Goal: Find specific page/section: Find specific page/section

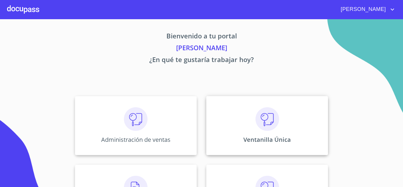
click at [263, 141] on p "Ventanilla Única" at bounding box center [267, 139] width 48 height 8
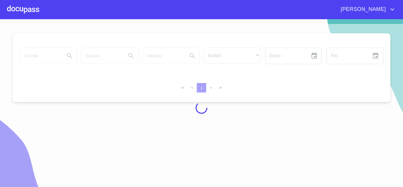
click at [53, 55] on div at bounding box center [201, 108] width 403 height 168
click at [46, 55] on div at bounding box center [201, 108] width 403 height 168
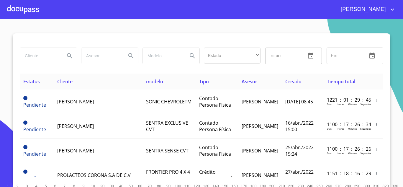
click at [27, 58] on input "search" at bounding box center [40, 56] width 40 height 16
type input "EASYFIN"
click at [65, 57] on button "Search" at bounding box center [70, 56] width 14 height 14
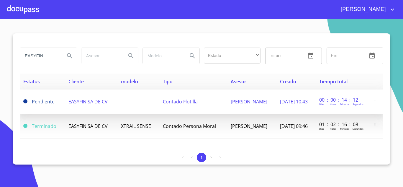
click at [82, 102] on span "EASYFIN SA DE CV" at bounding box center [87, 101] width 39 height 6
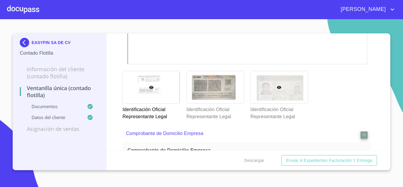
click at [279, 95] on div at bounding box center [279, 87] width 57 height 32
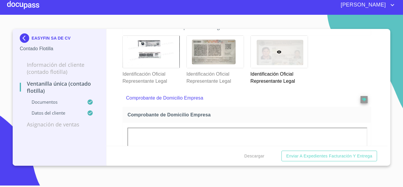
scroll to position [130, 0]
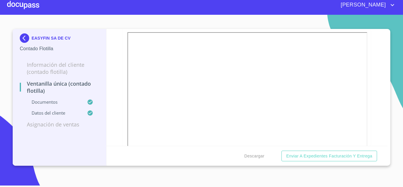
scroll to position [620, 0]
click at [374, 76] on div "Ventanilla Única (Contado Flotilla) Documentos Documento de identificación repr…" at bounding box center [247, 87] width 281 height 117
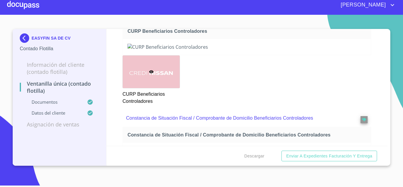
scroll to position [1446, 0]
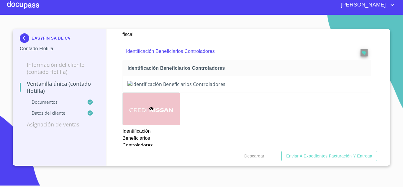
click at [27, 38] on img at bounding box center [26, 37] width 12 height 9
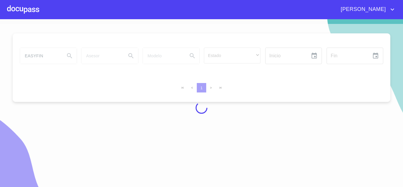
click at [55, 57] on div at bounding box center [201, 108] width 403 height 168
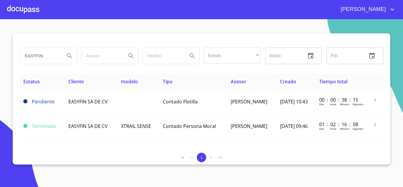
click at [58, 56] on input "EASYFIN" at bounding box center [40, 56] width 40 height 16
type input "E"
type input "SB ARRENDADORA MEXICANA"
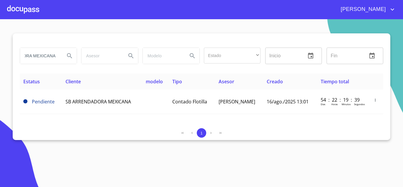
scroll to position [0, 0]
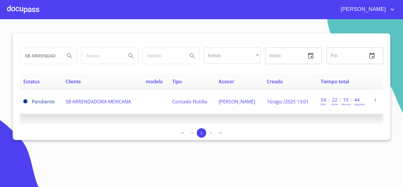
click at [90, 103] on span "SB ARRENDADORA MEXICANA" at bounding box center [99, 101] width 66 height 6
